Goal: Transaction & Acquisition: Purchase product/service

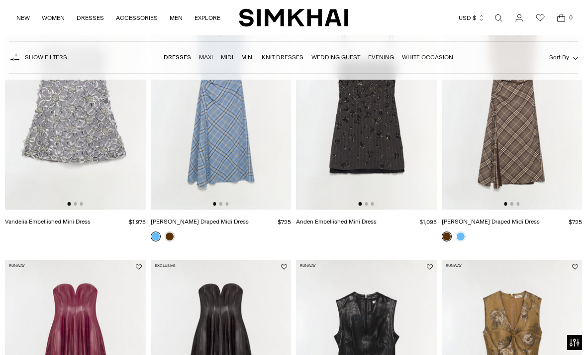
scroll to position [147, 0]
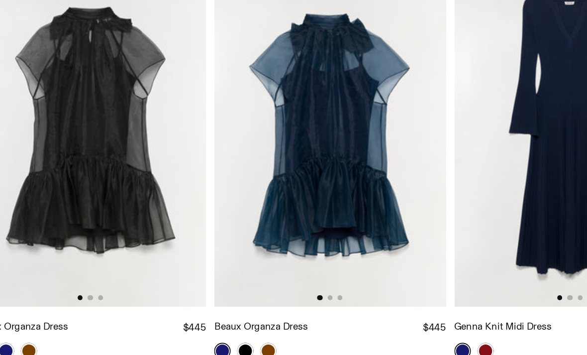
scroll to position [1617, 0]
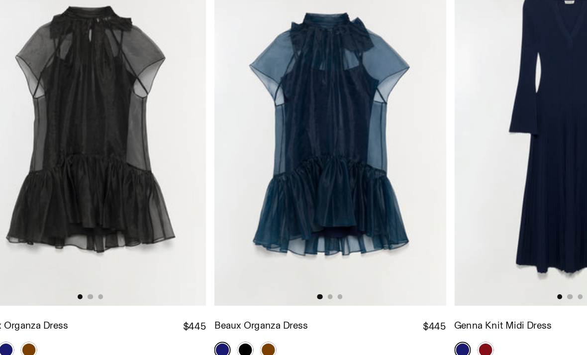
click at [442, 95] on img at bounding box center [512, 200] width 141 height 211
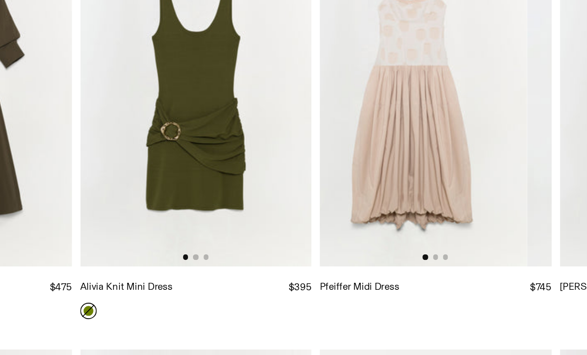
scroll to position [0, 24]
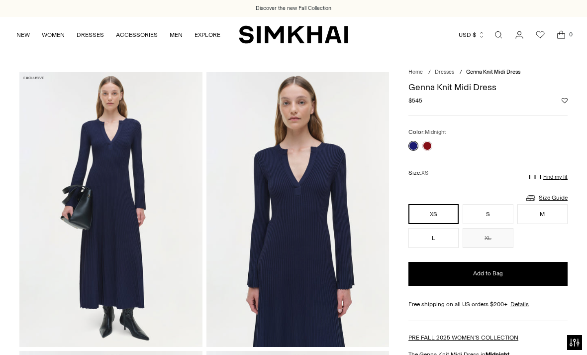
click at [430, 146] on link at bounding box center [428, 146] width 10 height 10
